Goal: Task Accomplishment & Management: Manage account settings

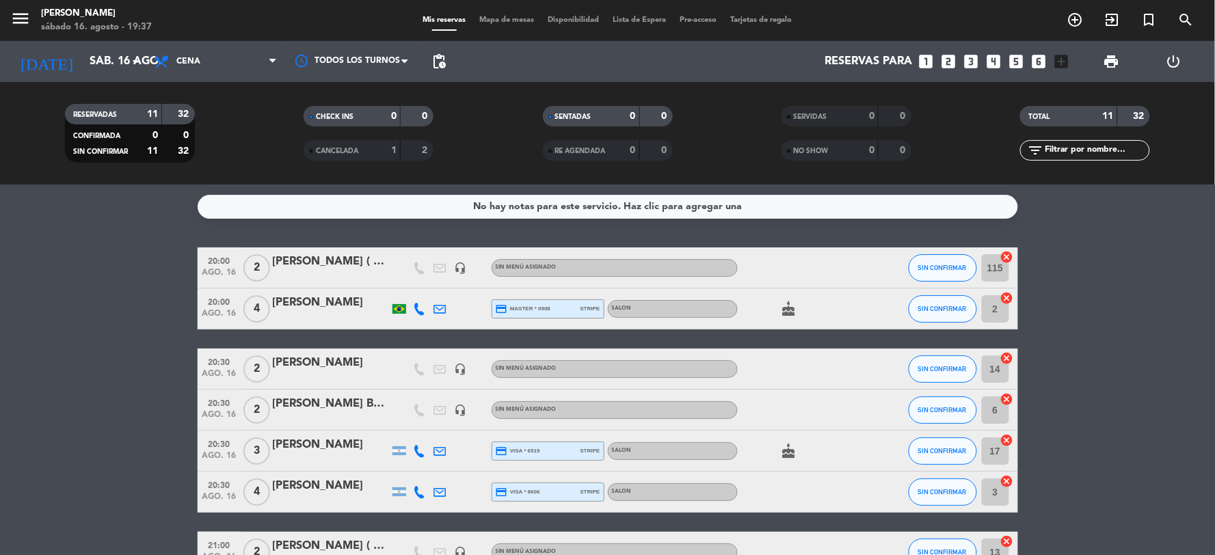
click at [295, 443] on div "[PERSON_NAME]" at bounding box center [331, 445] width 116 height 18
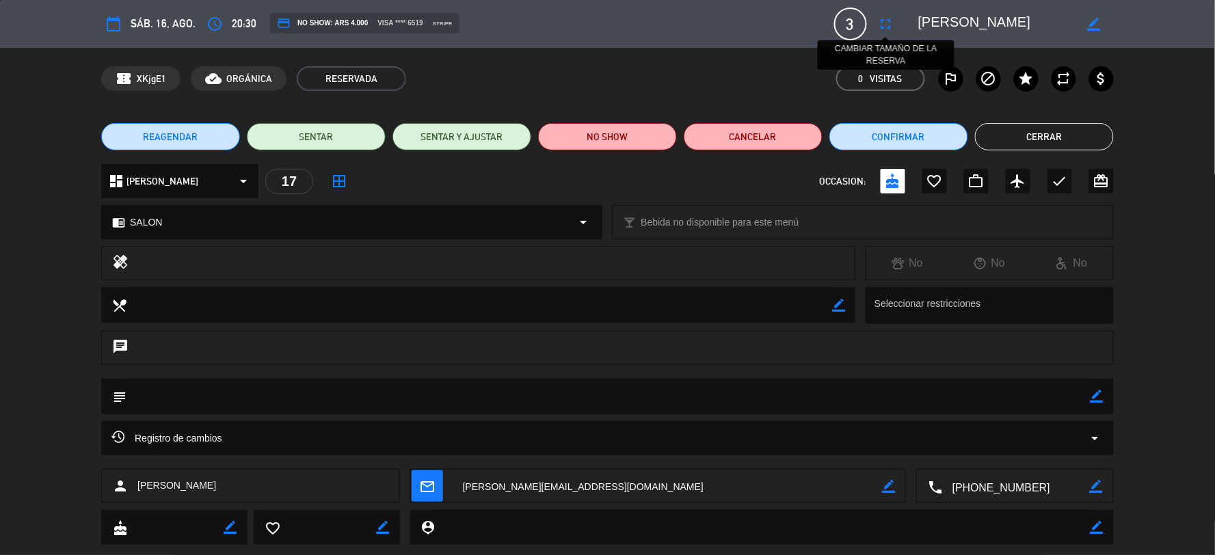
click at [880, 26] on icon "fullscreen" at bounding box center [886, 24] width 16 height 16
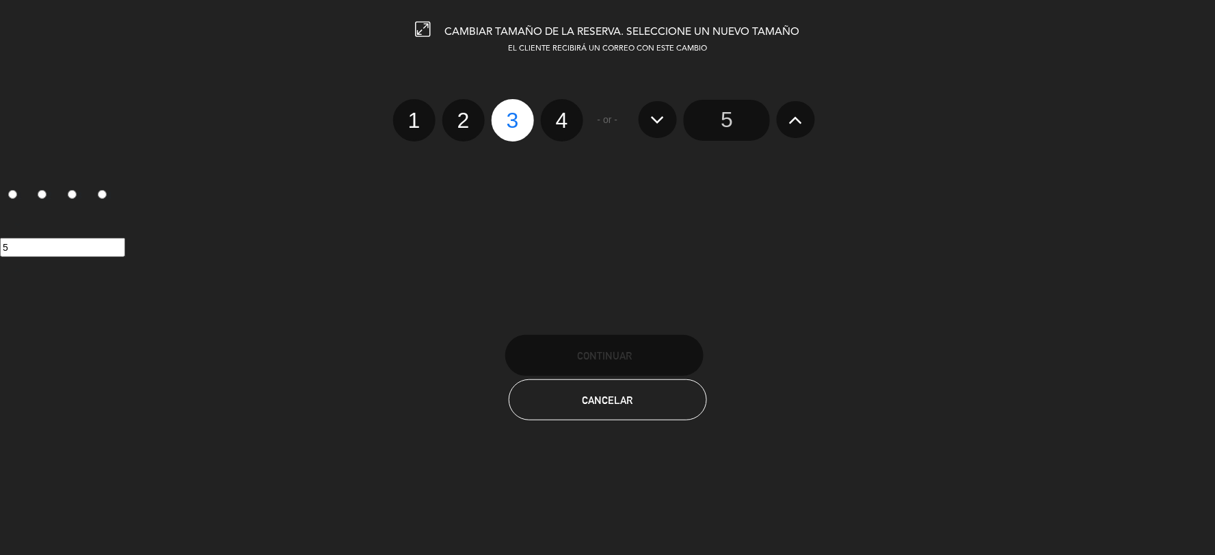
click at [704, 121] on input "5" at bounding box center [726, 120] width 86 height 41
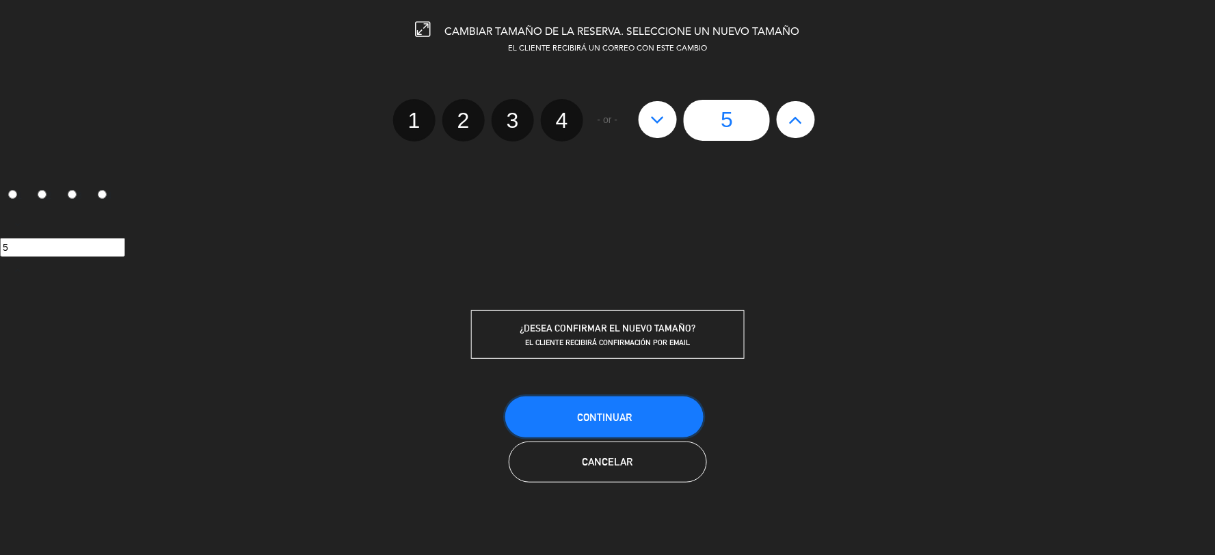
click at [610, 407] on button "Continuar" at bounding box center [604, 416] width 198 height 41
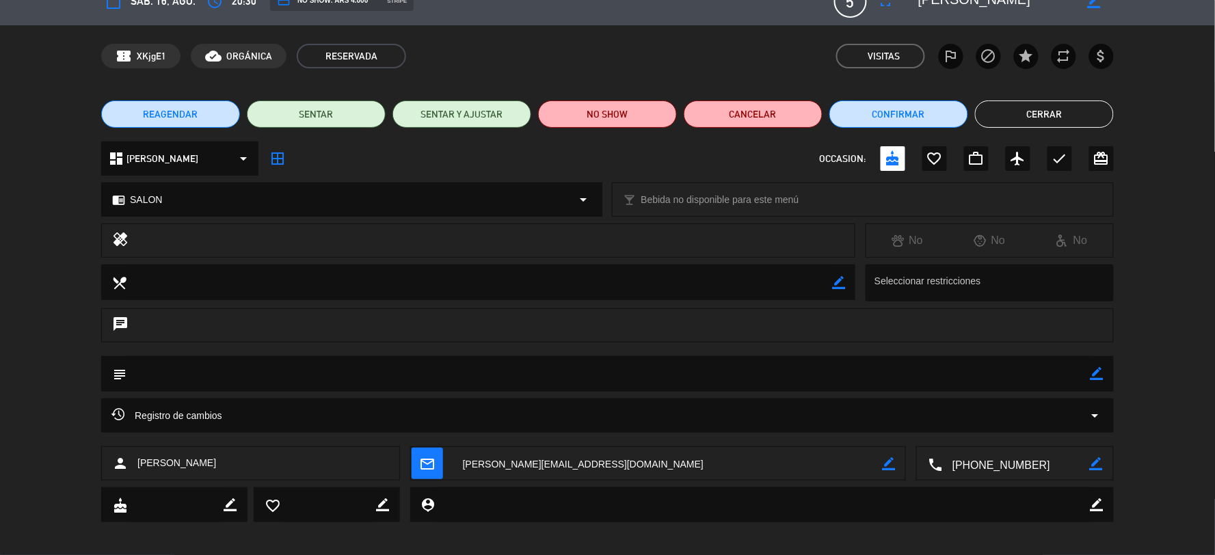
scroll to position [31, 0]
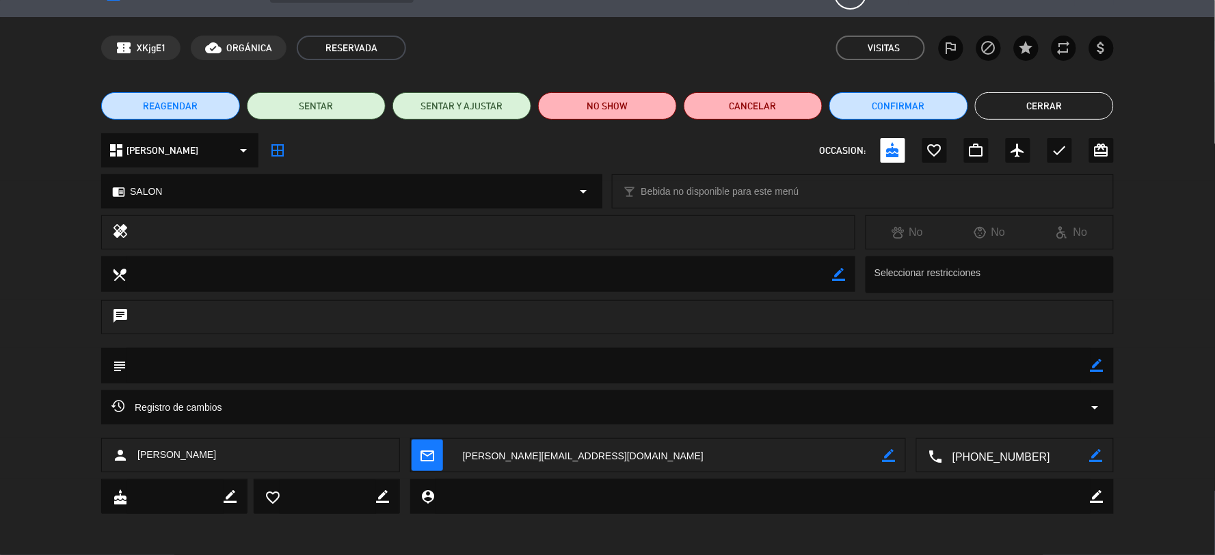
click at [1026, 113] on button "Cerrar" at bounding box center [1044, 105] width 139 height 27
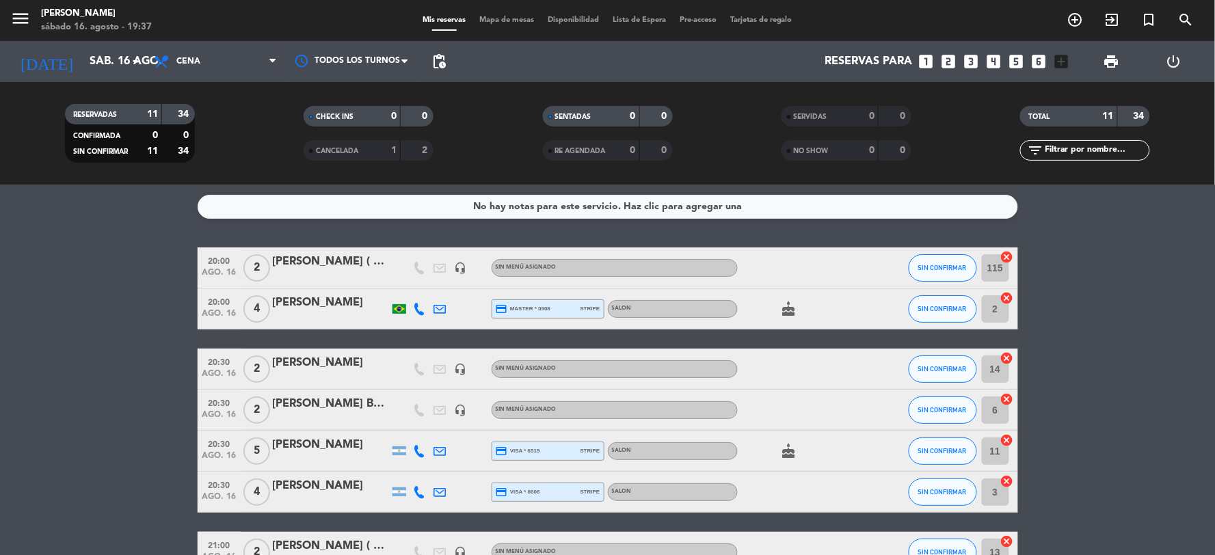
click at [787, 446] on icon "cake" at bounding box center [789, 451] width 16 height 16
click at [1146, 329] on bookings-row "20:00 ago. 16 2 Ana dominguez ( 20:15 ) 40 % socios.. 60% restante va como cuen…" at bounding box center [607, 511] width 1215 height 528
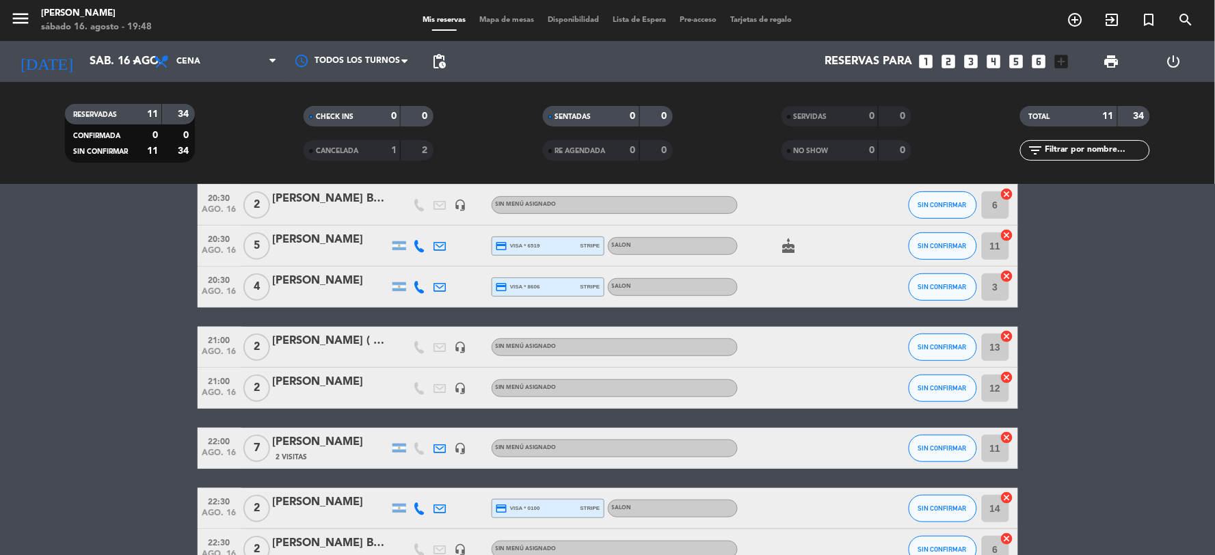
scroll to position [137, 0]
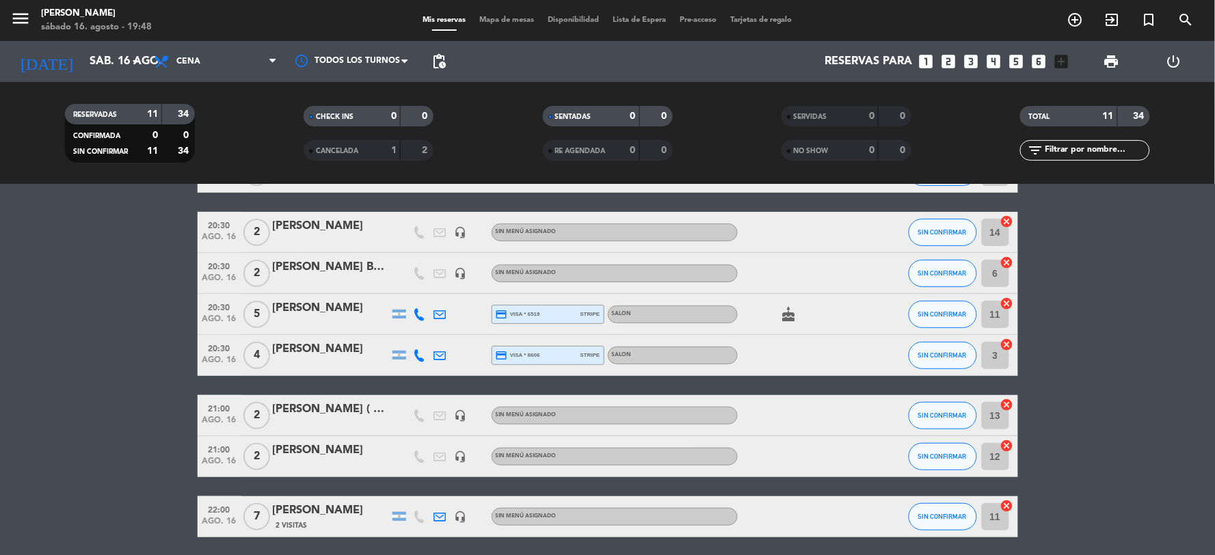
click at [787, 315] on icon "cake" at bounding box center [789, 314] width 16 height 16
click at [55, 284] on bookings-row "20:00 ago. 16 2 Ana dominguez ( 20:15 ) 40 % socios.. 60% restante va como cuen…" at bounding box center [607, 375] width 1215 height 528
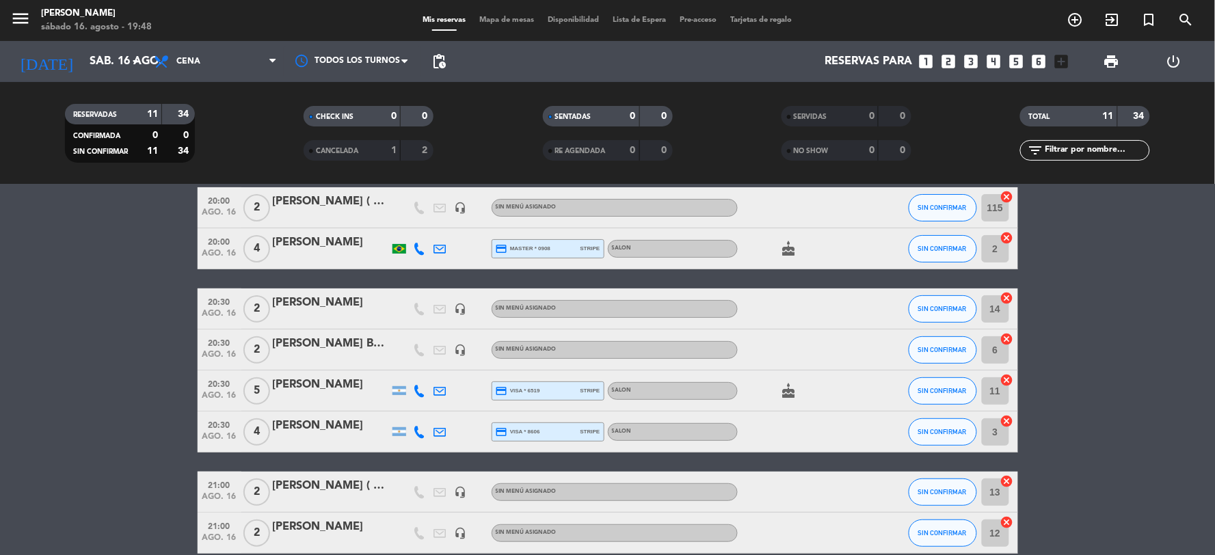
scroll to position [0, 0]
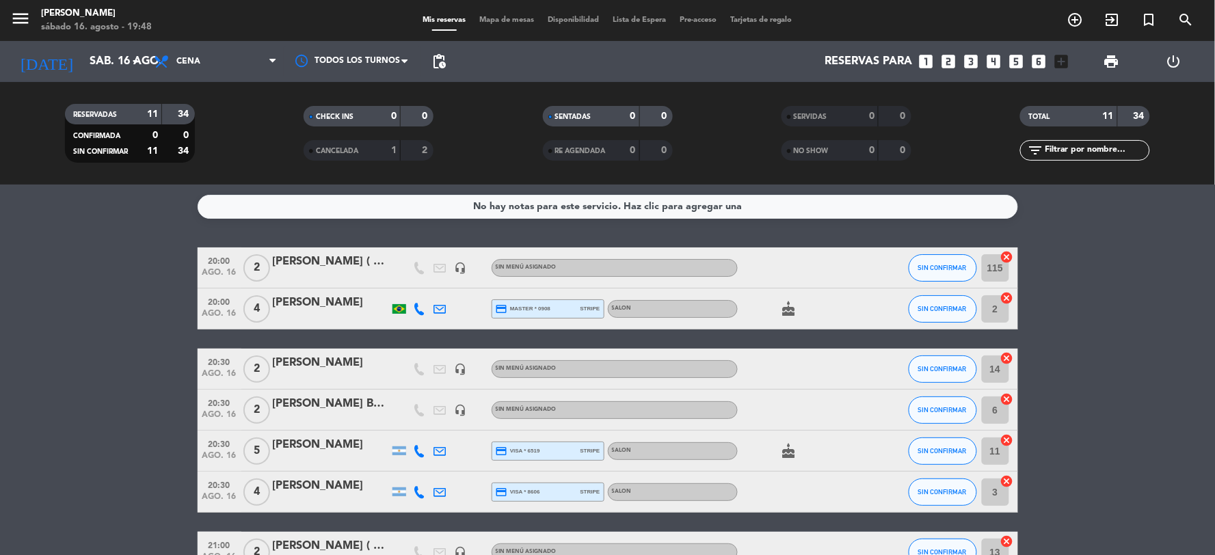
click at [793, 313] on icon "cake" at bounding box center [789, 309] width 16 height 16
click at [161, 287] on bookings-row "20:00 ago. 16 2 Ana dominguez ( 20:15 ) 40 % socios.. 60% restante va como cuen…" at bounding box center [607, 511] width 1215 height 528
click at [171, 209] on service-notes "No hay notas para este servicio. Haz clic para agregar una" at bounding box center [607, 207] width 1215 height 24
click at [958, 309] on span "SIN CONFIRMAR" at bounding box center [942, 309] width 49 height 8
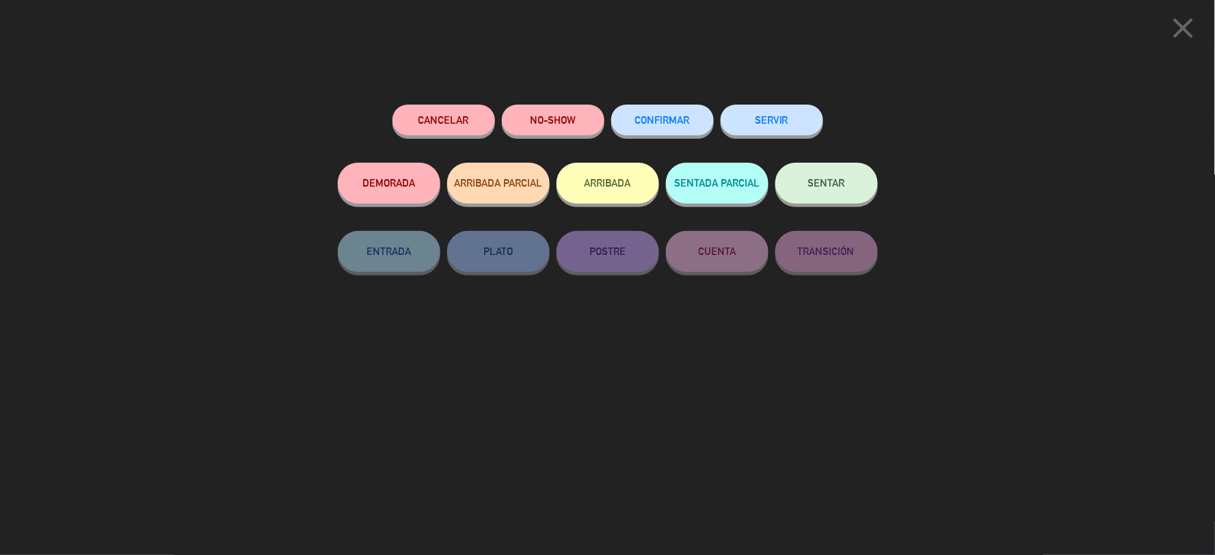
click at [657, 124] on span "CONFIRMAR" at bounding box center [662, 120] width 55 height 12
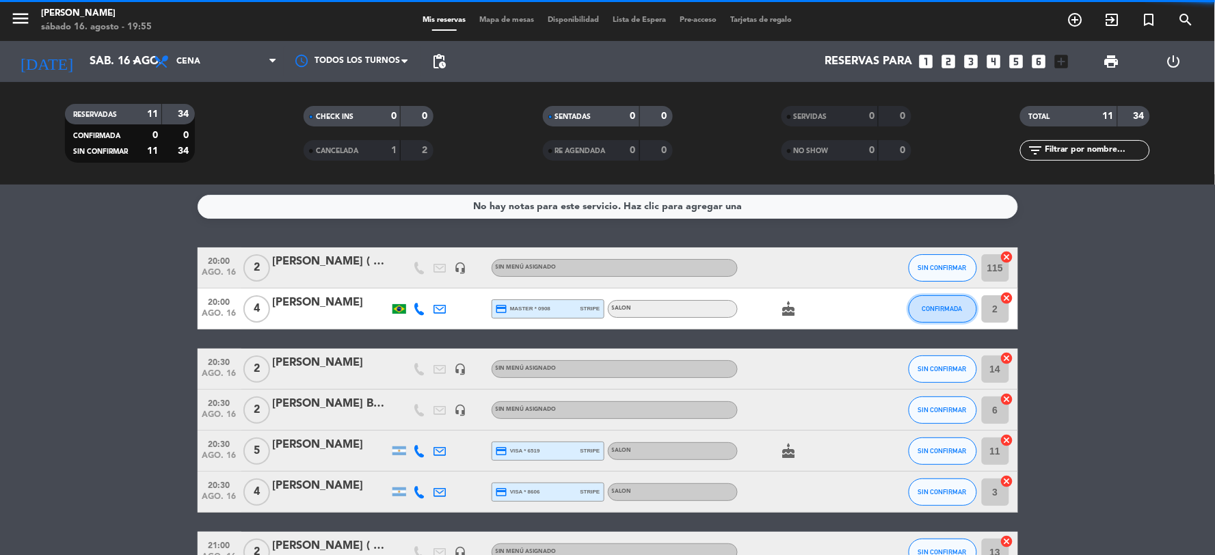
click at [919, 312] on button "CONFIRMADA" at bounding box center [942, 308] width 68 height 27
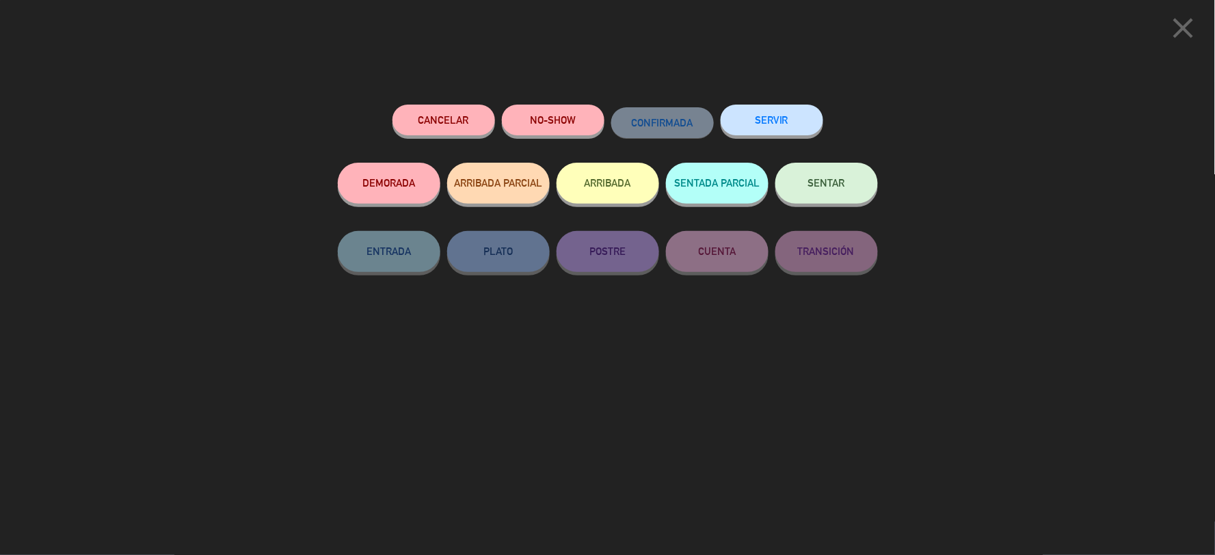
click at [757, 112] on button "SERVIR" at bounding box center [771, 120] width 103 height 31
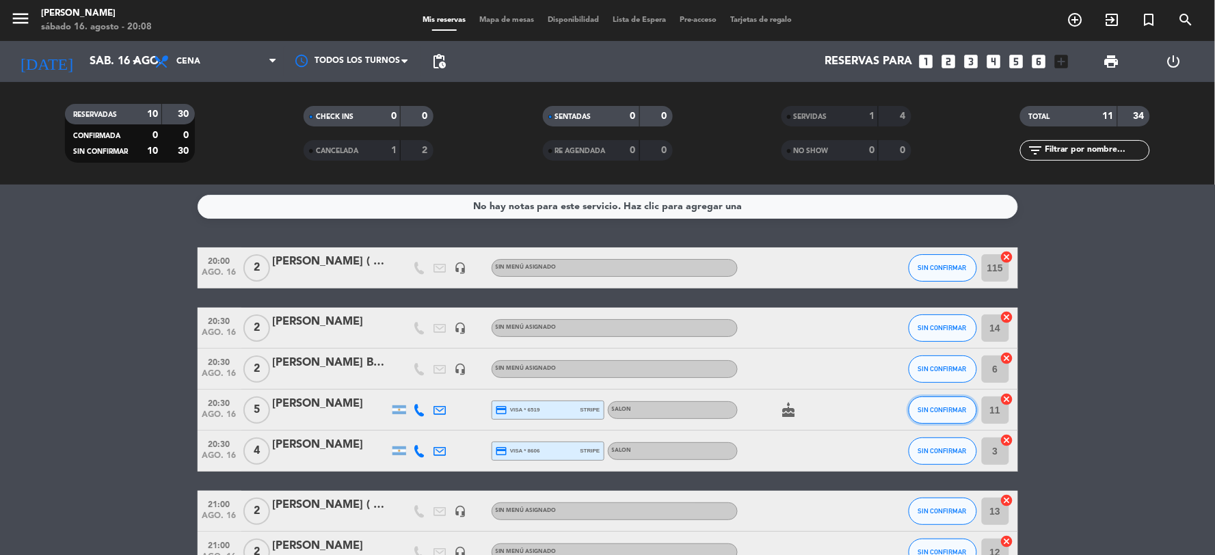
click at [919, 401] on button "SIN CONFIRMAR" at bounding box center [942, 409] width 68 height 27
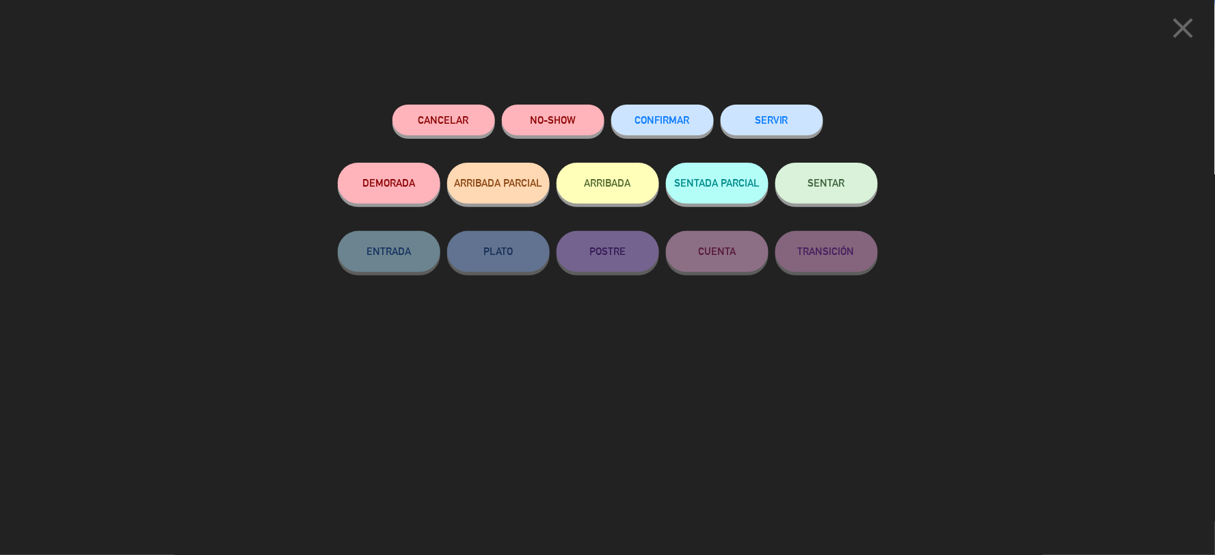
click at [680, 124] on span "CONFIRMAR" at bounding box center [662, 120] width 55 height 12
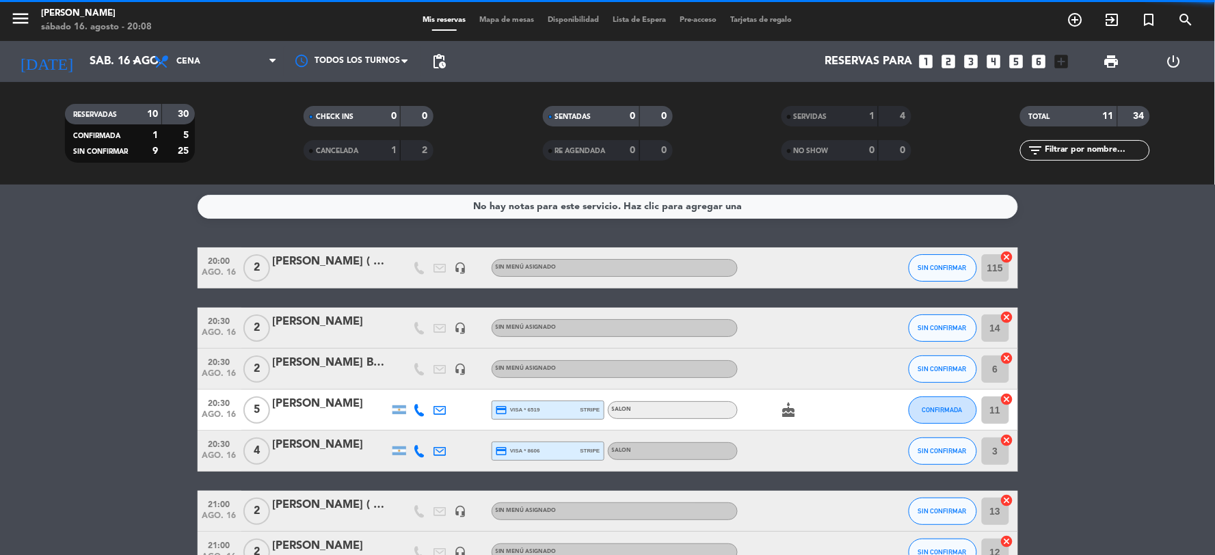
click at [950, 413] on button "CONFIRMADA" at bounding box center [942, 409] width 68 height 27
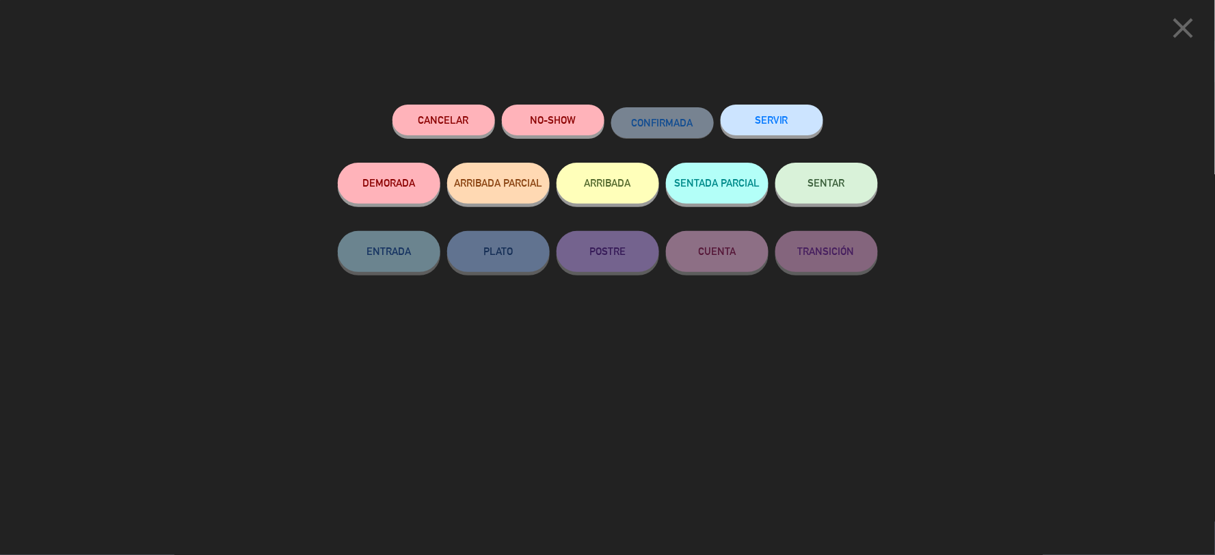
click at [761, 109] on button "SERVIR" at bounding box center [771, 120] width 103 height 31
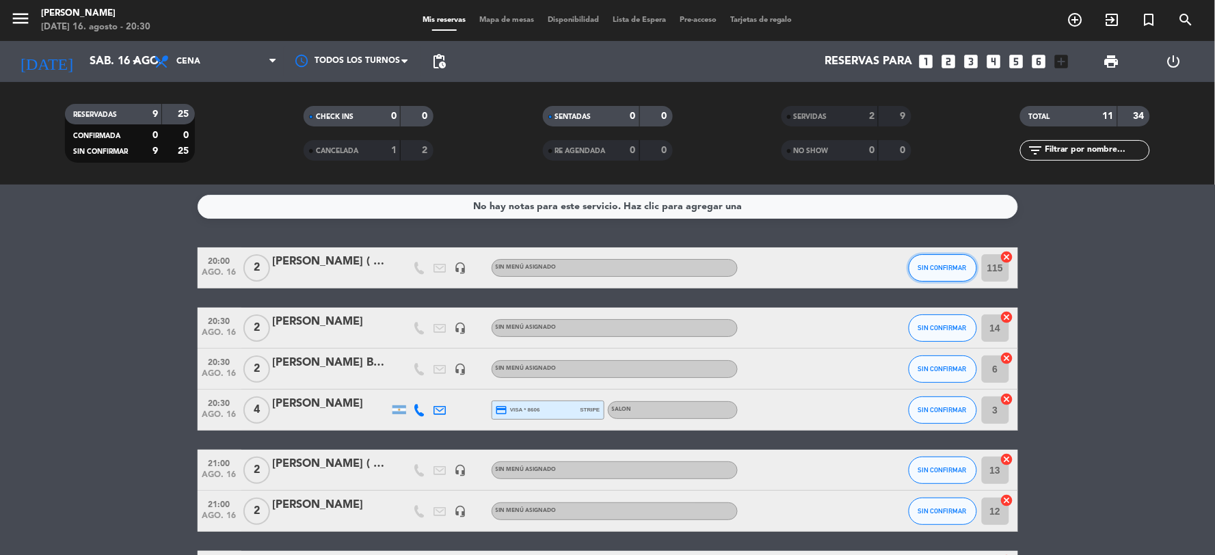
click at [967, 265] on button "SIN CONFIRMAR" at bounding box center [942, 267] width 68 height 27
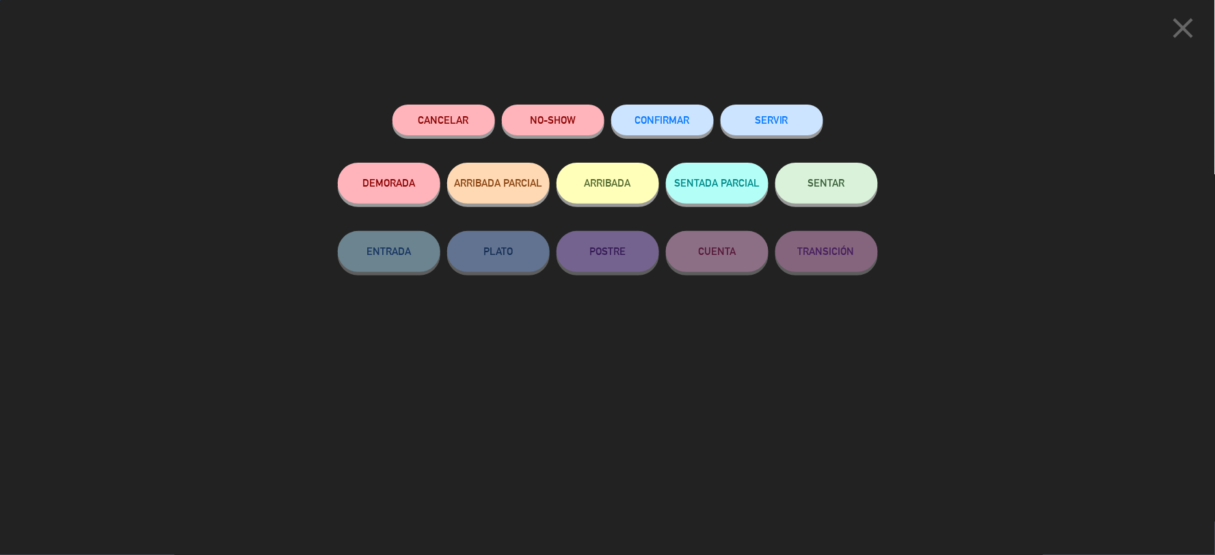
drag, startPoint x: 674, startPoint y: 104, endPoint x: 674, endPoint y: 114, distance: 10.3
click at [673, 107] on button "CONFIRMAR" at bounding box center [662, 120] width 103 height 31
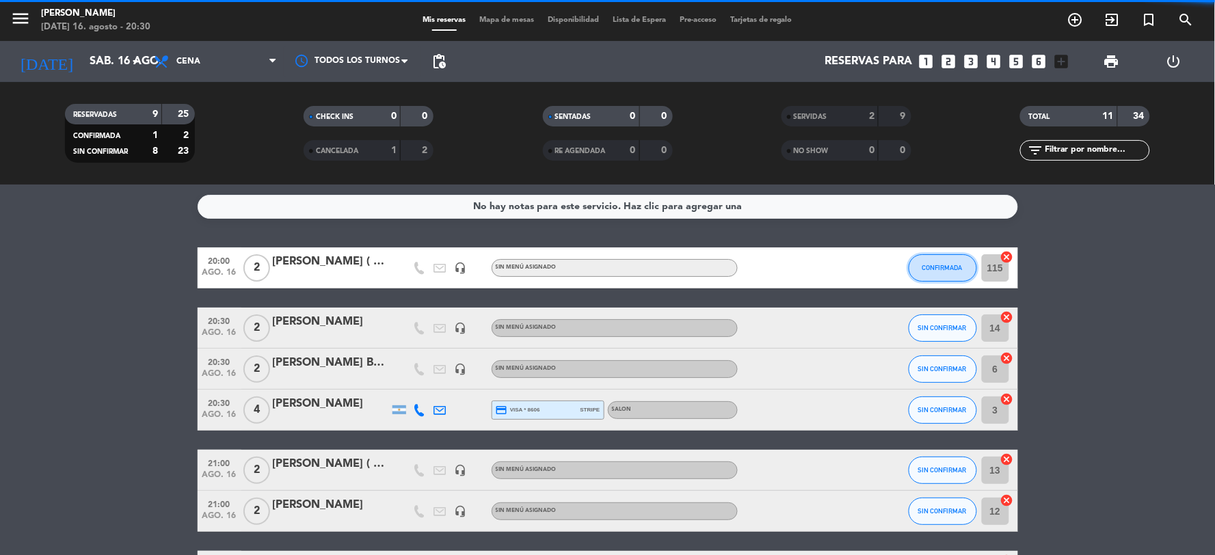
click at [936, 256] on button "CONFIRMADA" at bounding box center [942, 267] width 68 height 27
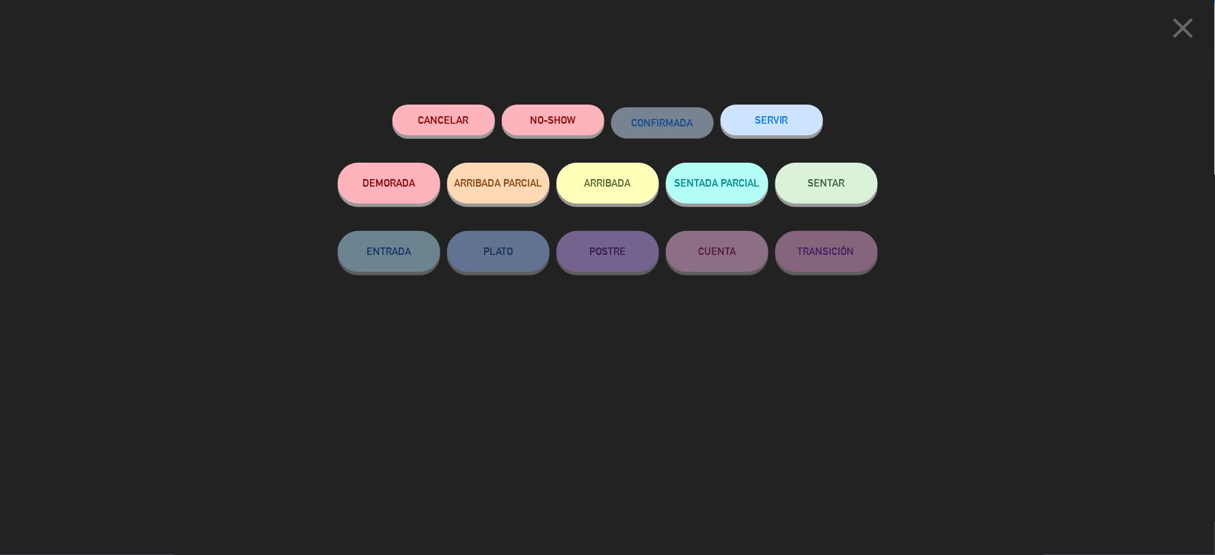
click at [804, 124] on button "SERVIR" at bounding box center [771, 120] width 103 height 31
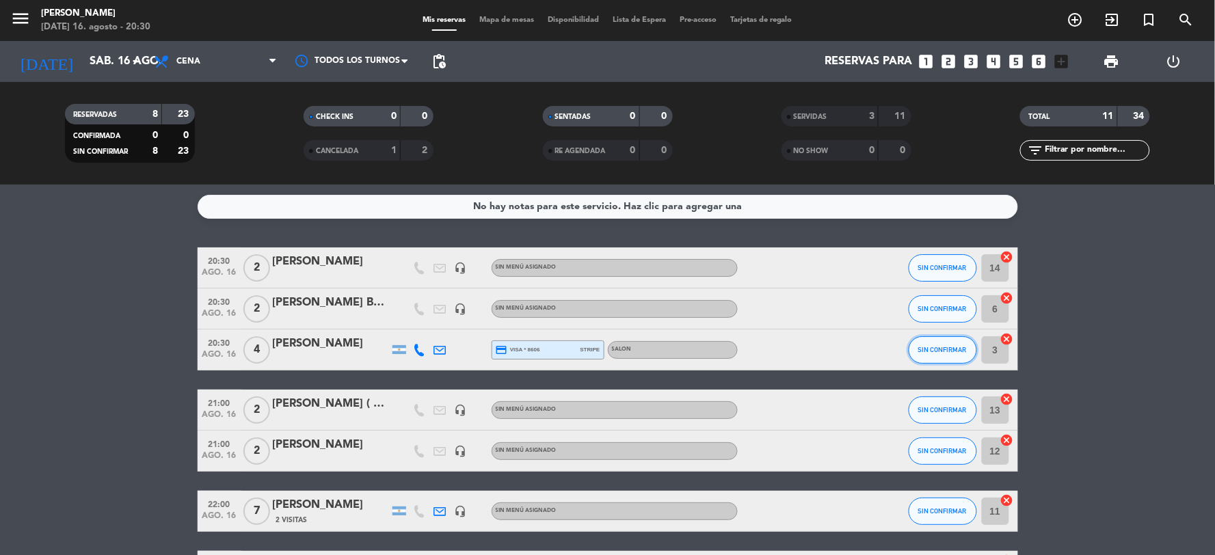
click at [938, 346] on span "SIN CONFIRMAR" at bounding box center [942, 350] width 49 height 8
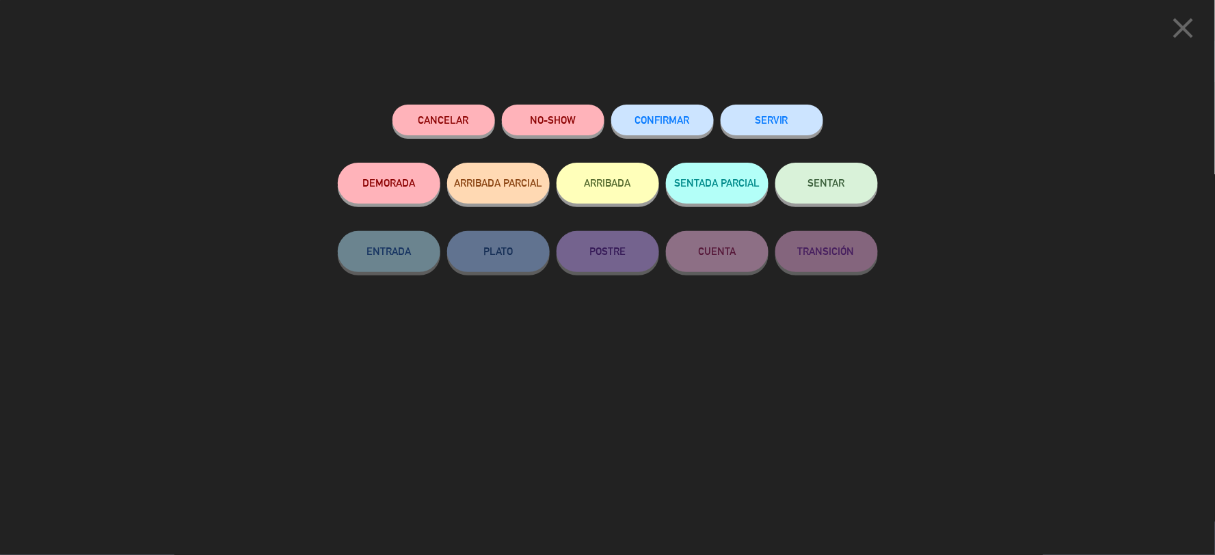
click at [699, 133] on button "CONFIRMAR" at bounding box center [662, 120] width 103 height 31
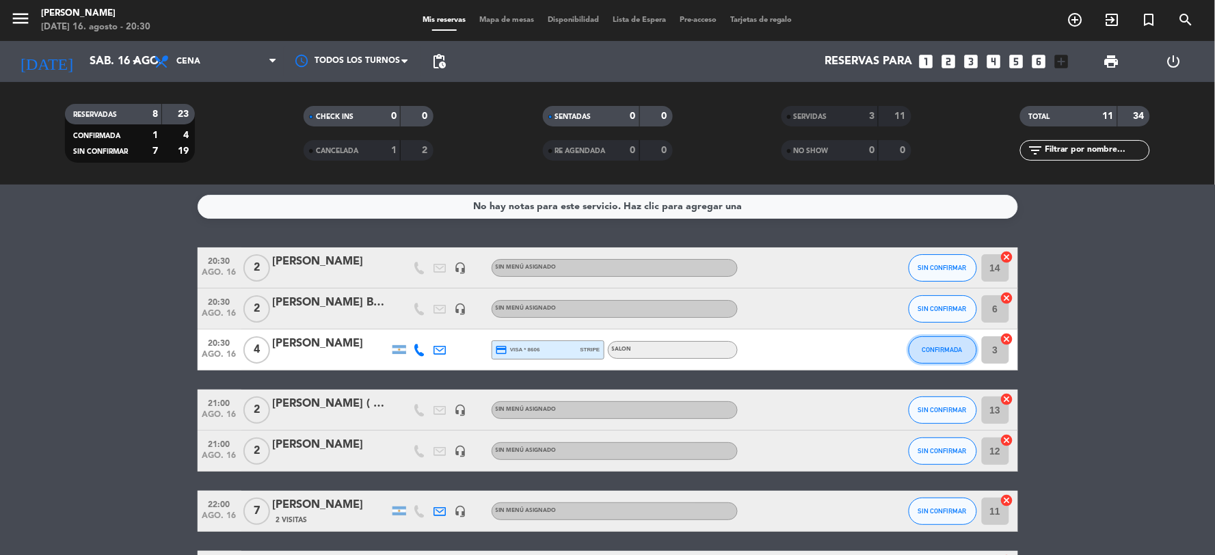
click at [947, 340] on button "CONFIRMADA" at bounding box center [942, 349] width 68 height 27
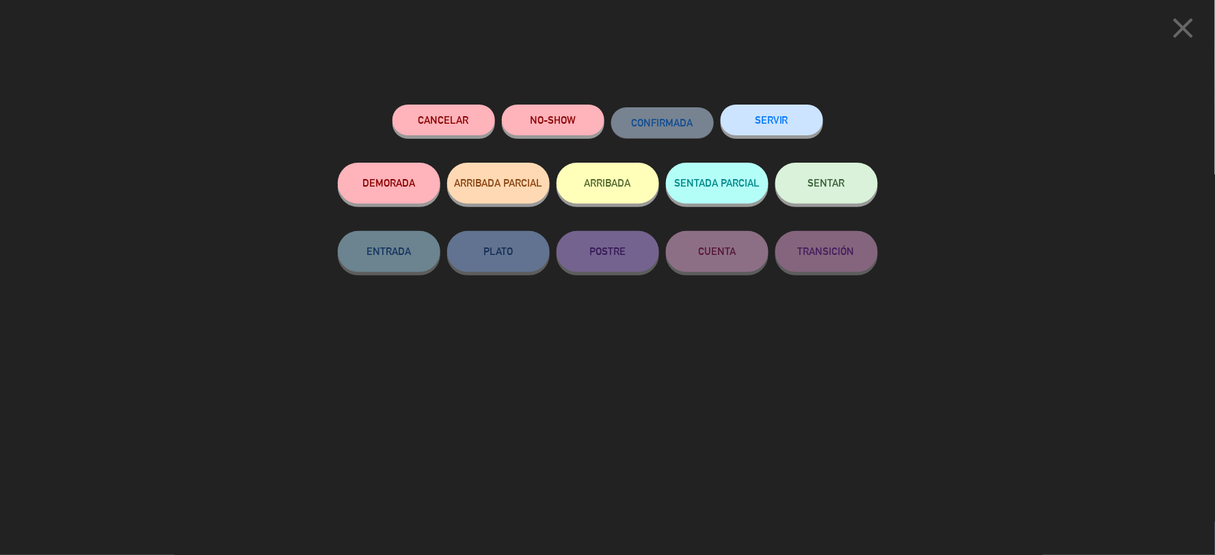
click at [776, 122] on button "SERVIR" at bounding box center [771, 120] width 103 height 31
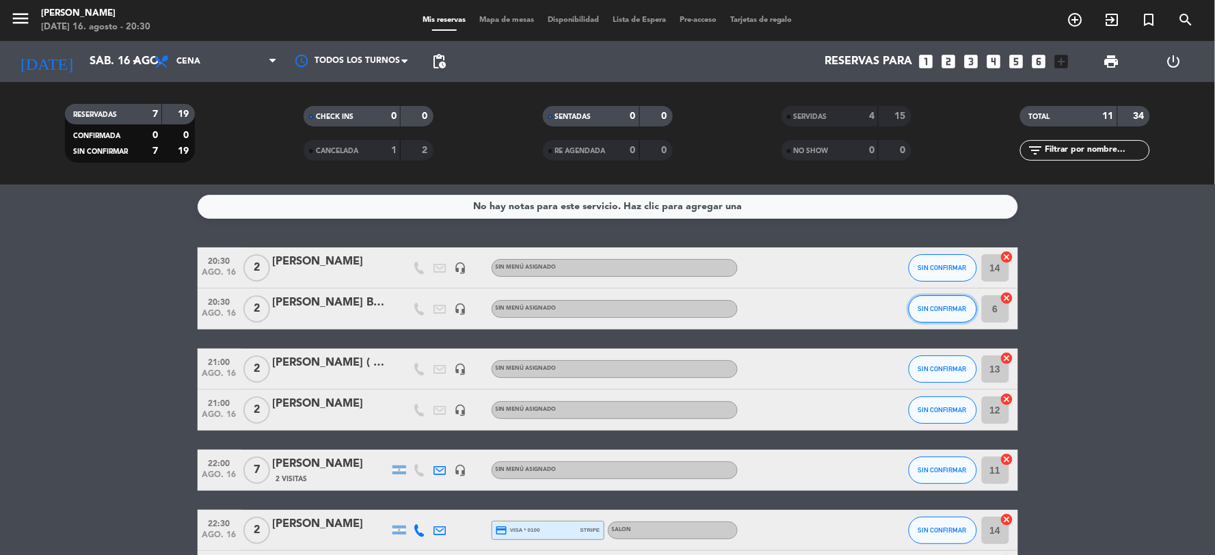
click at [938, 312] on button "SIN CONFIRMAR" at bounding box center [942, 308] width 68 height 27
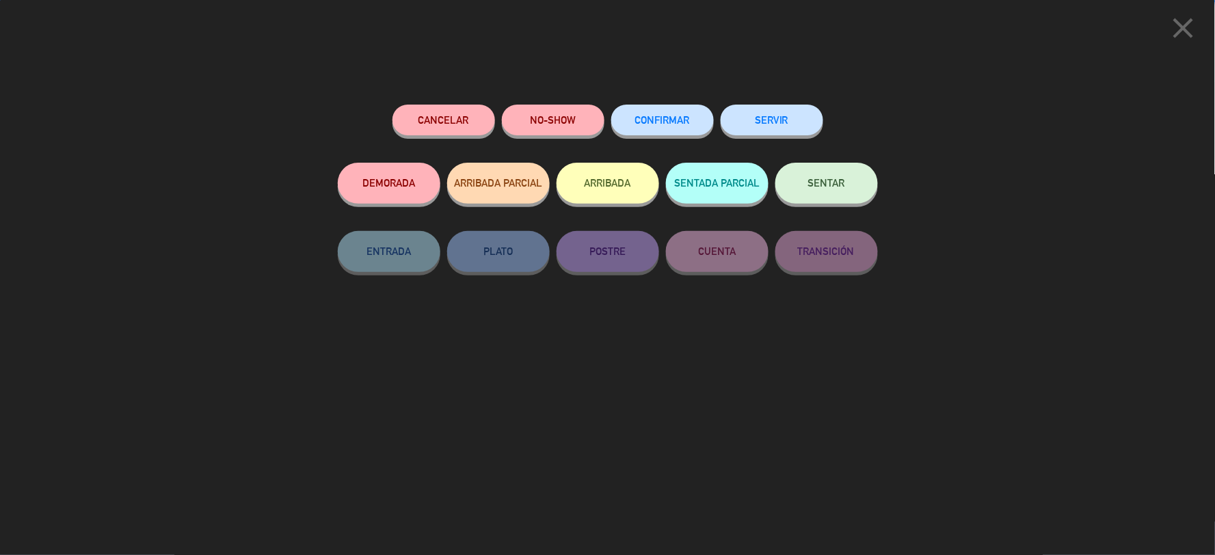
click at [663, 110] on button "CONFIRMAR" at bounding box center [662, 120] width 103 height 31
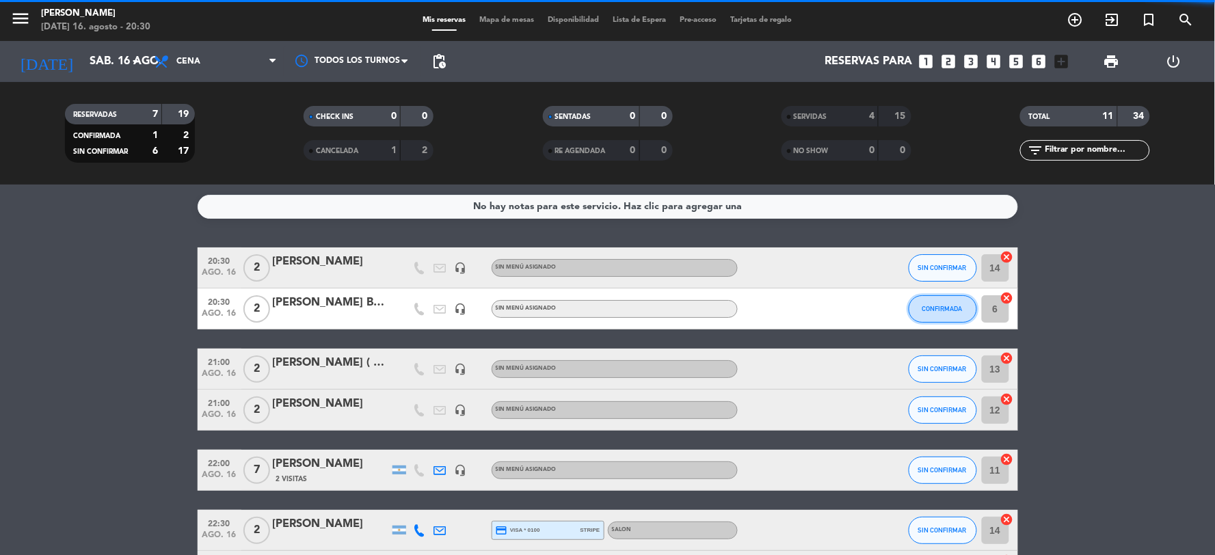
click at [934, 305] on span "CONFIRMADA" at bounding box center [942, 309] width 40 height 8
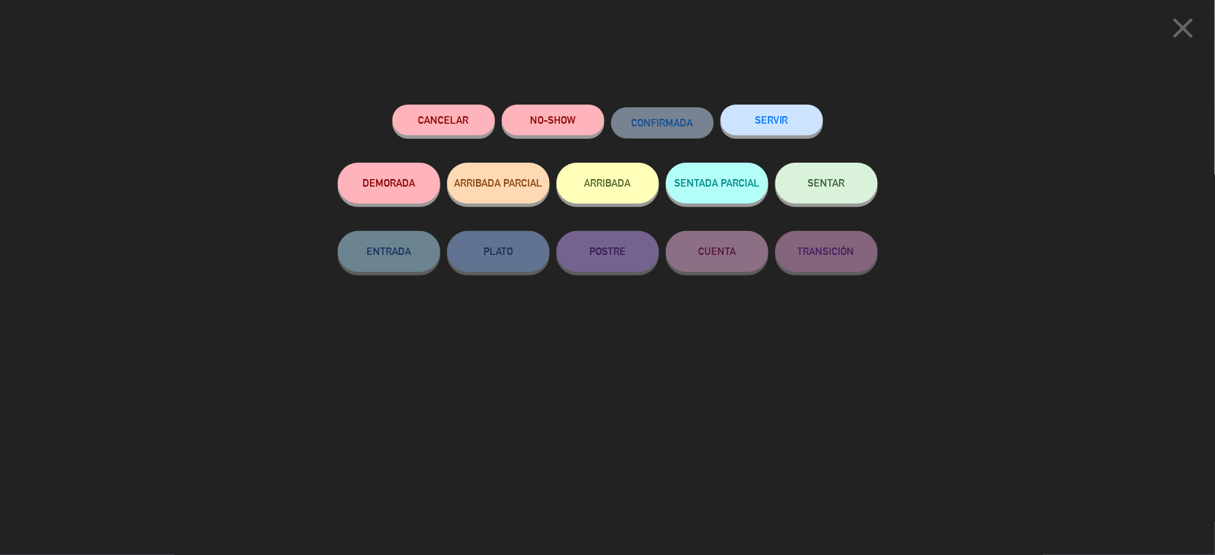
click at [764, 120] on button "SERVIR" at bounding box center [771, 120] width 103 height 31
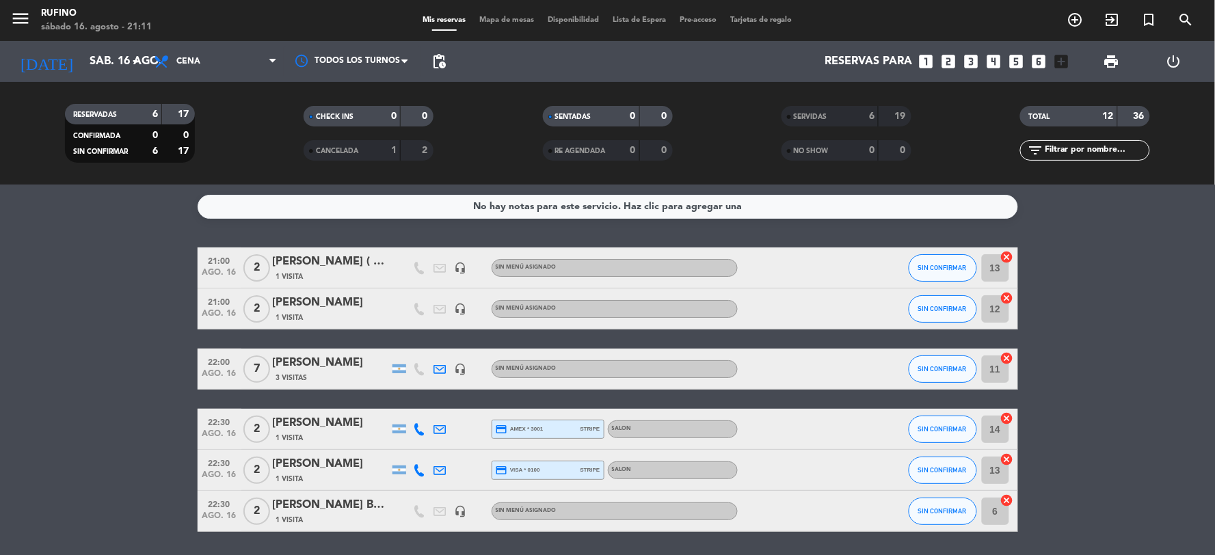
scroll to position [44, 0]
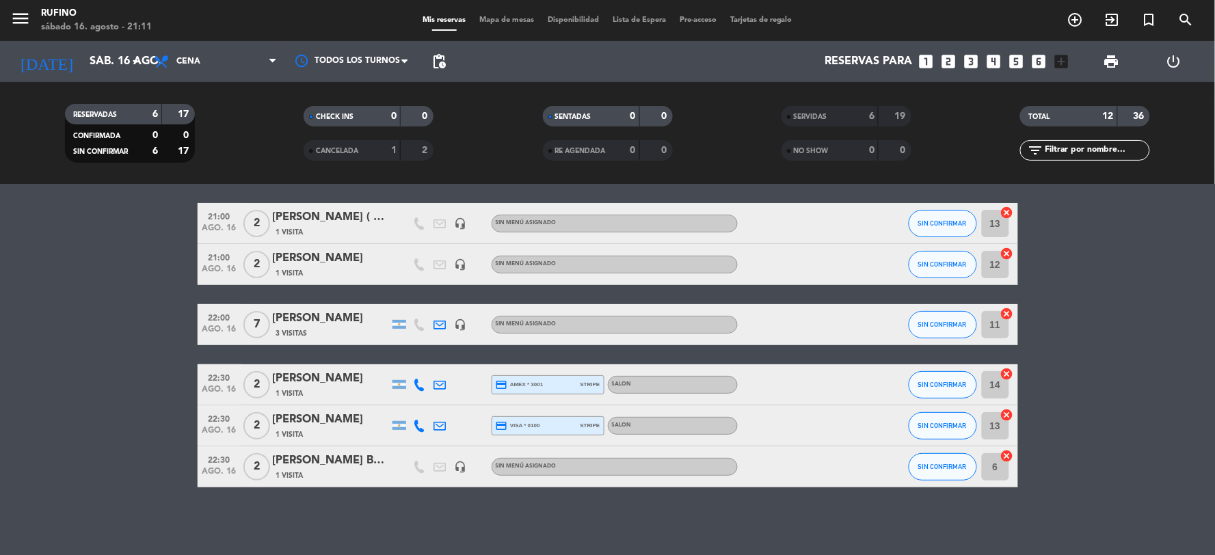
click at [333, 223] on div "[PERSON_NAME] ( 20% REFERIDO )" at bounding box center [331, 217] width 116 height 18
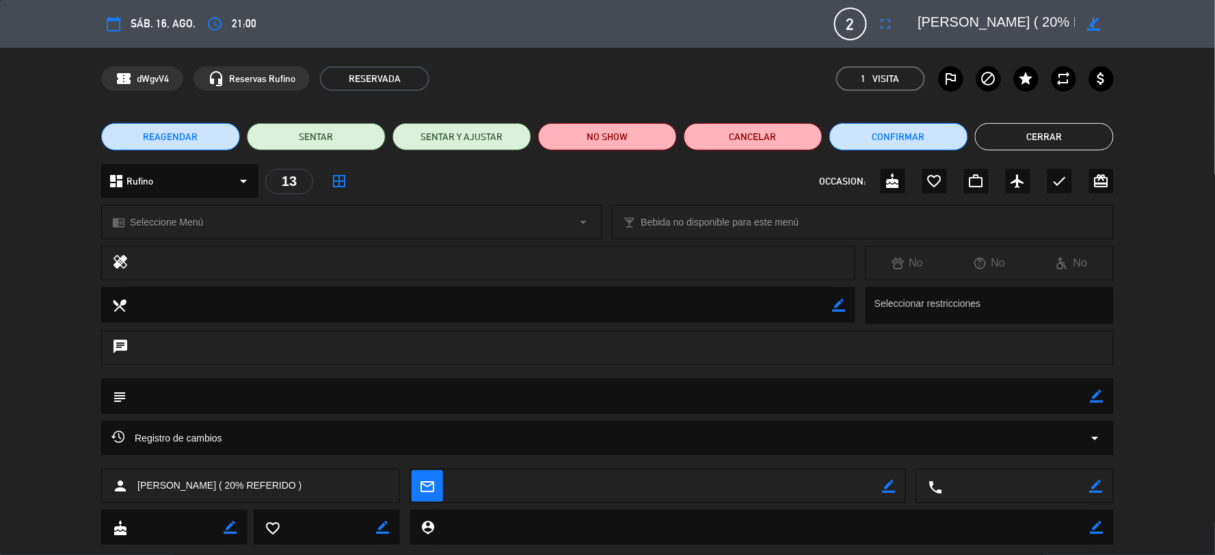
click at [1092, 21] on icon "border_color" at bounding box center [1093, 24] width 13 height 13
click at [1040, 23] on textarea at bounding box center [996, 24] width 157 height 25
click at [1059, 137] on button "Cerrar" at bounding box center [1044, 136] width 139 height 27
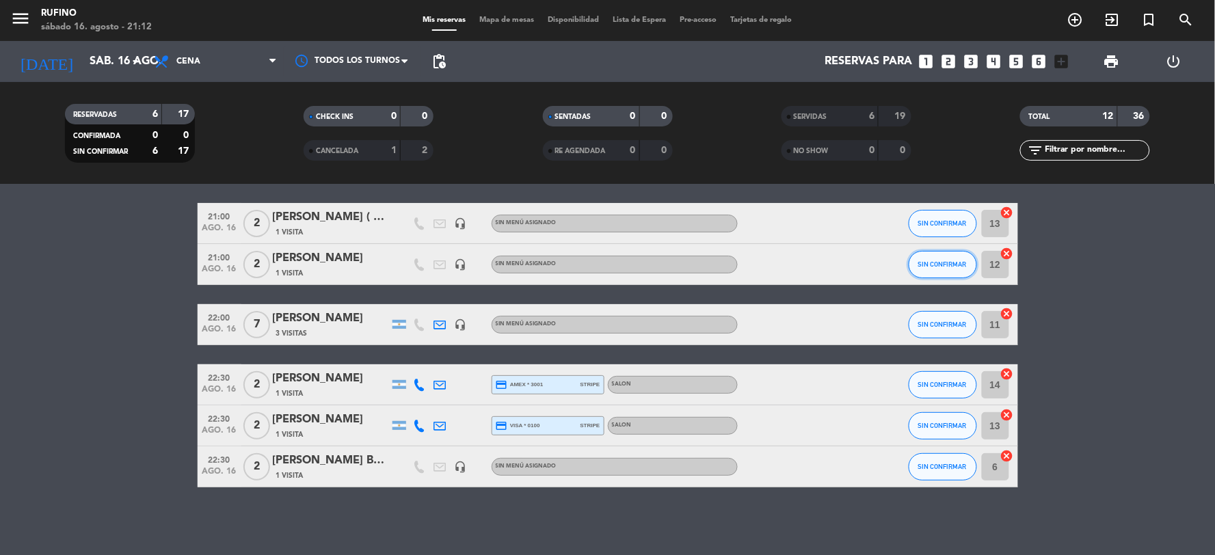
click at [925, 260] on span "SIN CONFIRMAR" at bounding box center [942, 264] width 49 height 8
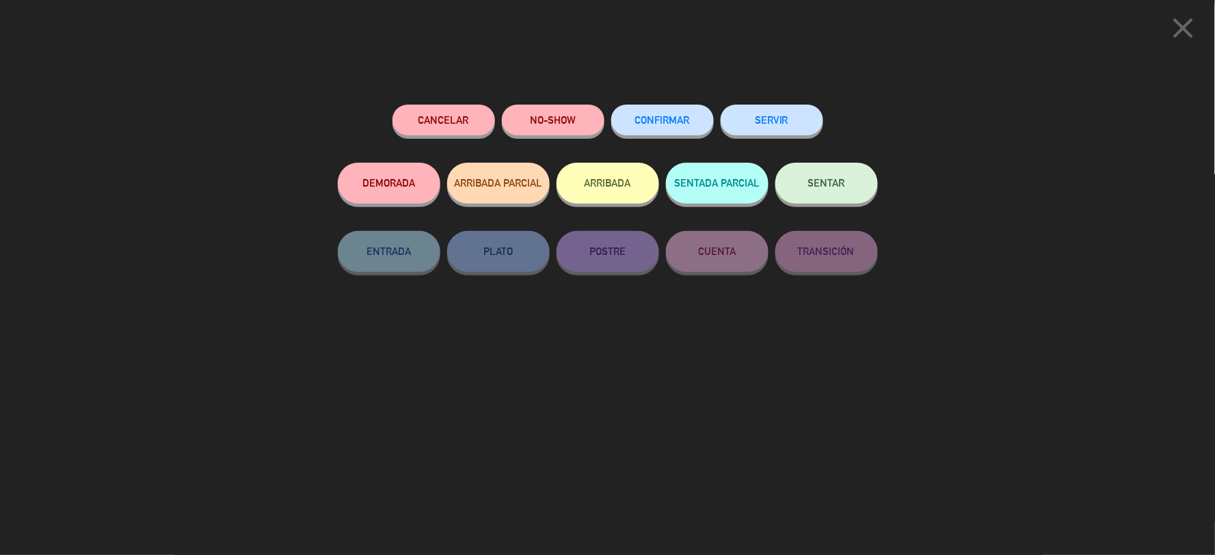
click at [664, 114] on button "CONFIRMAR" at bounding box center [662, 120] width 103 height 31
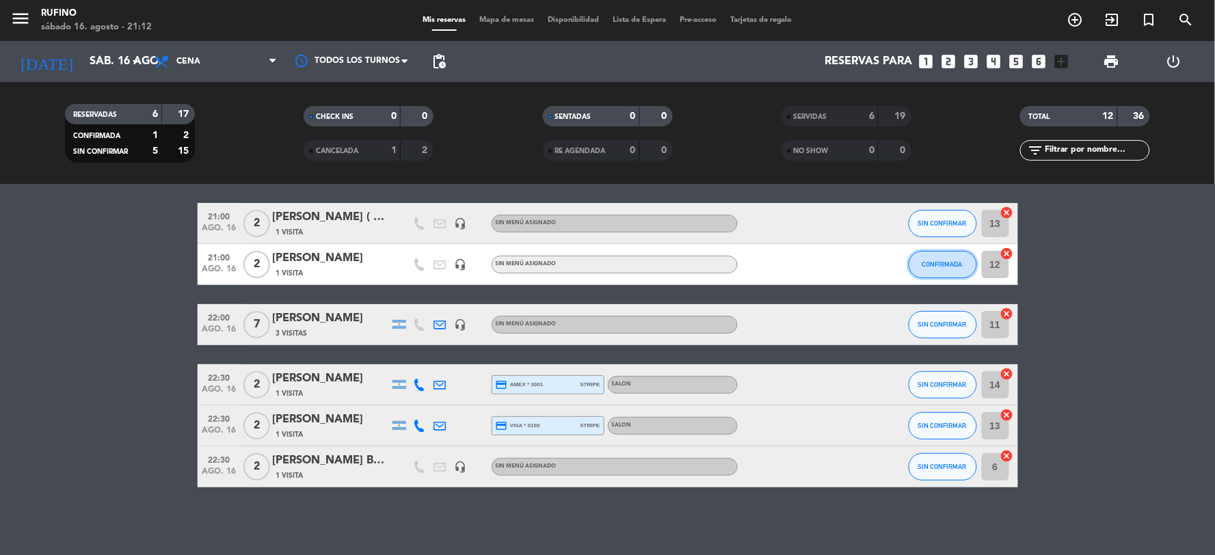
click at [925, 260] on span "CONFIRMADA" at bounding box center [942, 264] width 40 height 8
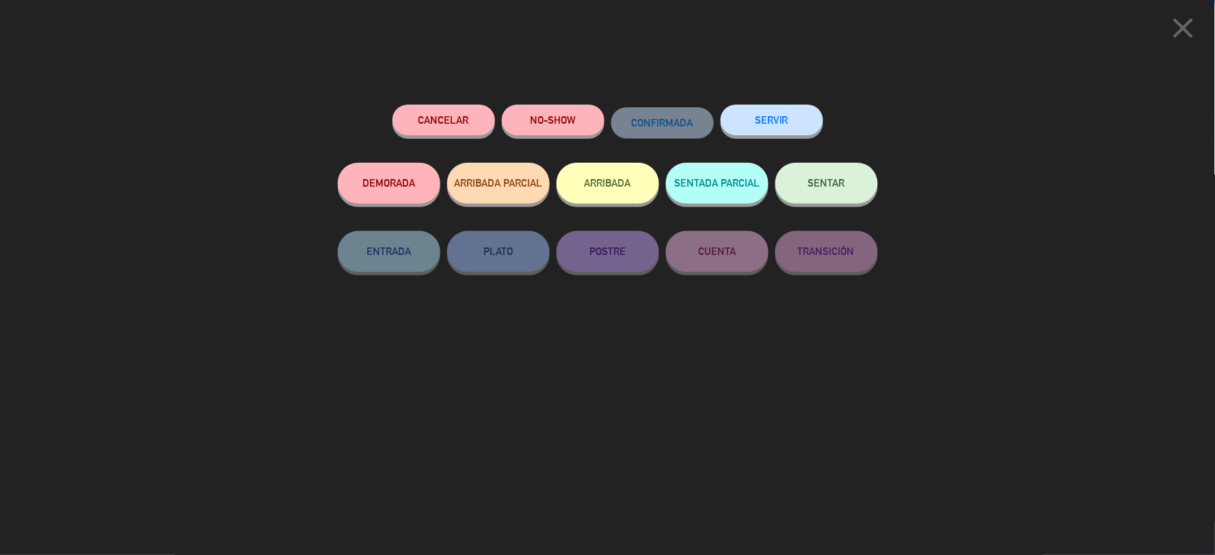
drag, startPoint x: 774, startPoint y: 121, endPoint x: 766, endPoint y: 127, distance: 10.3
click at [774, 121] on button "SERVIR" at bounding box center [771, 120] width 103 height 31
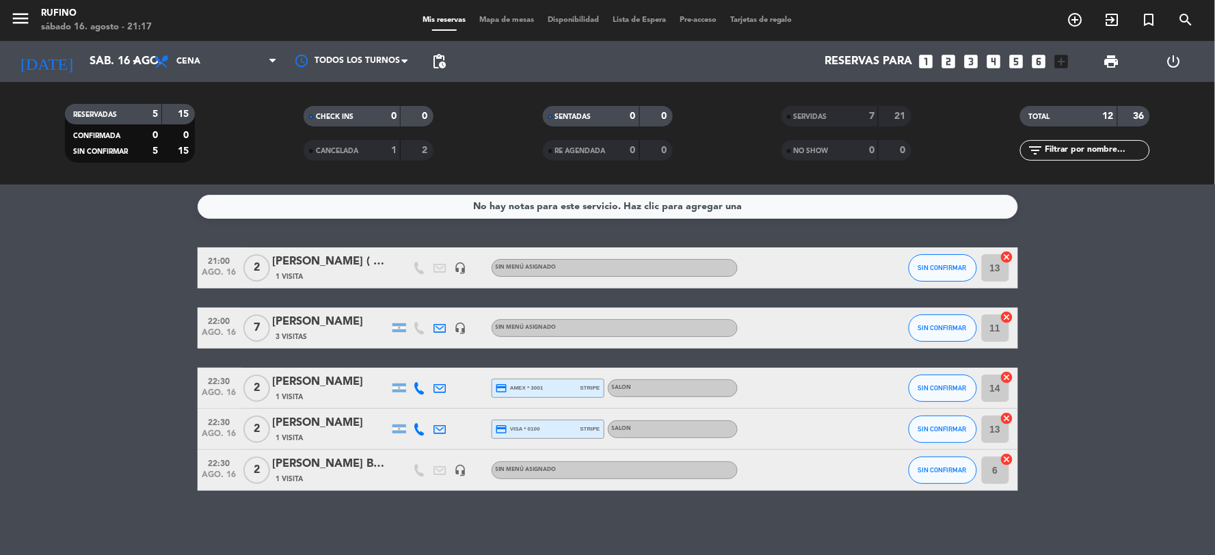
scroll to position [3, 0]
